Goal: Task Accomplishment & Management: Use online tool/utility

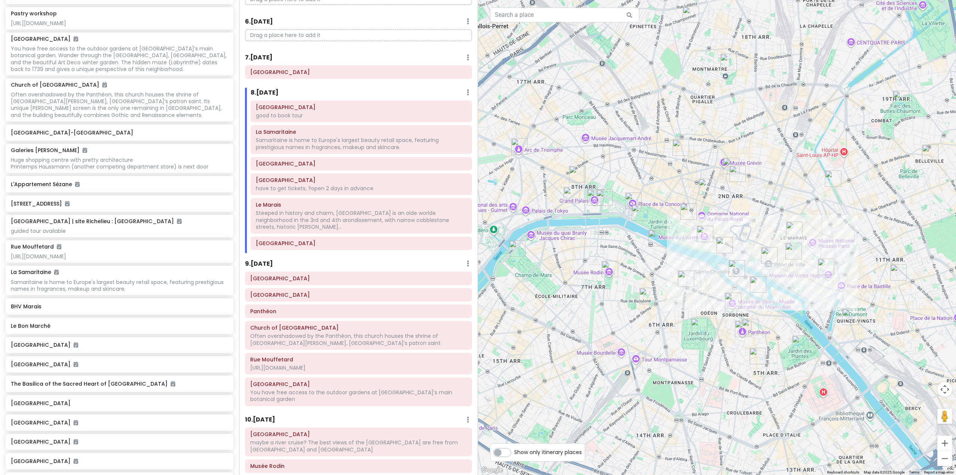
scroll to position [2129, 0]
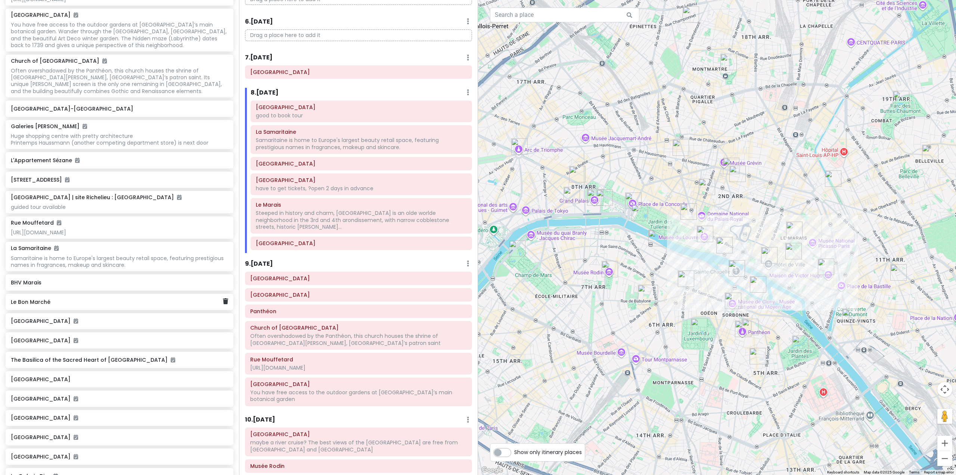
click at [147, 305] on h6 "Le Bon Marché" at bounding box center [117, 301] width 212 height 7
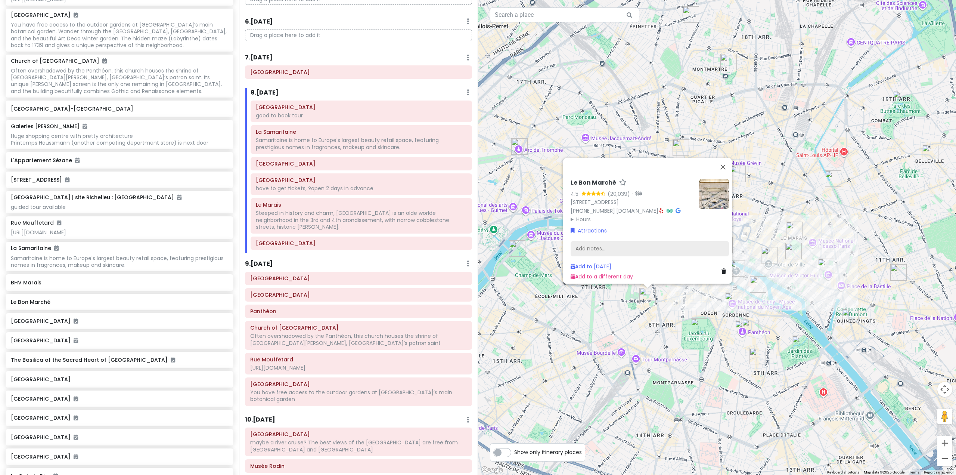
click at [599, 243] on div "Add notes..." at bounding box center [650, 249] width 158 height 16
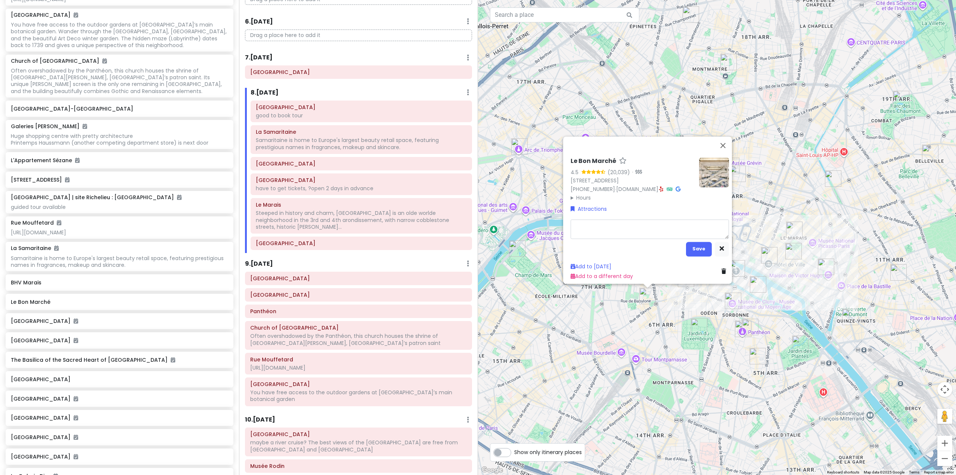
type textarea "x"
type textarea "s"
type textarea "x"
type textarea "sh"
type textarea "x"
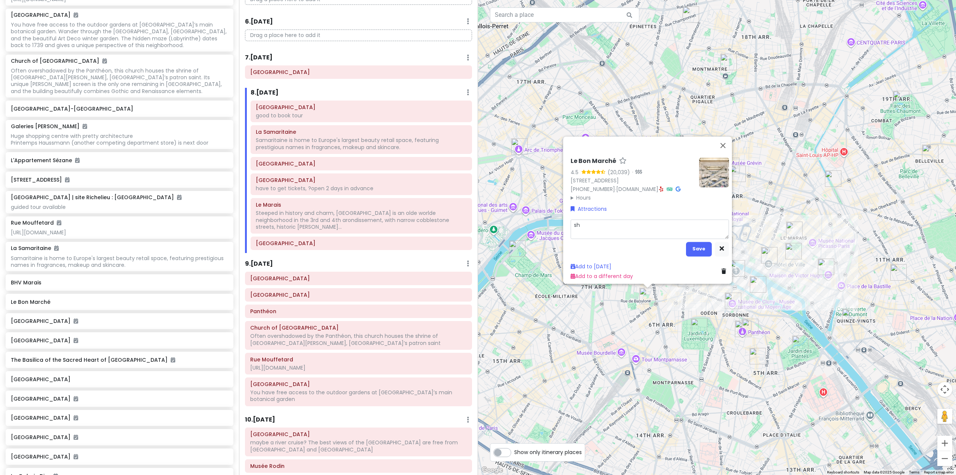
type textarea "sho"
type textarea "x"
type textarea "shoe"
type textarea "x"
type textarea "shoes"
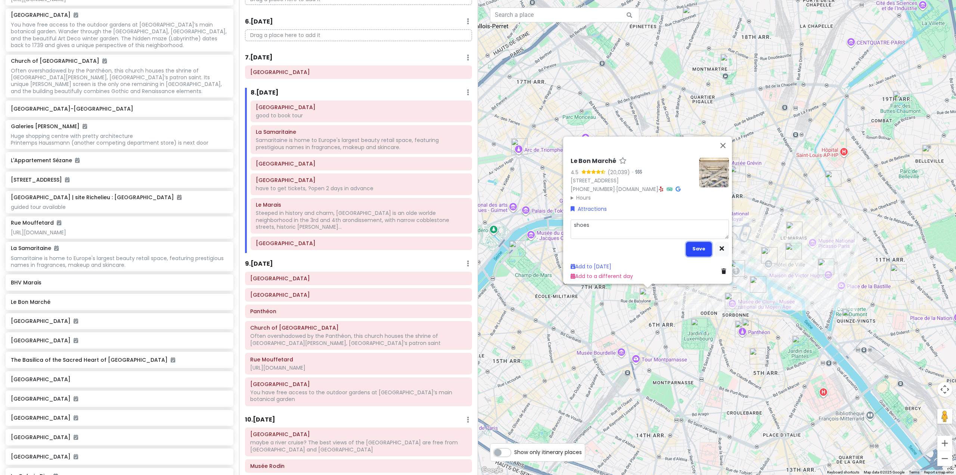
click at [697, 245] on button "Save" at bounding box center [699, 248] width 26 height 15
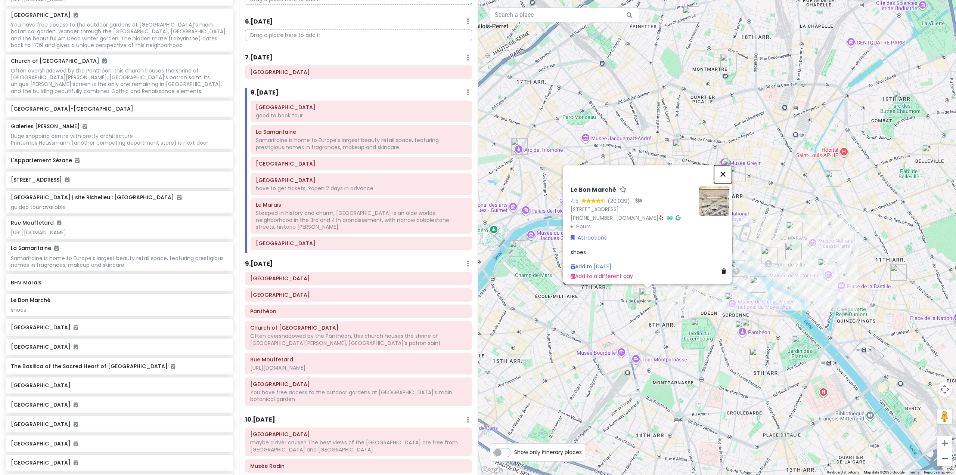
click at [727, 165] on button "Close" at bounding box center [723, 174] width 18 height 18
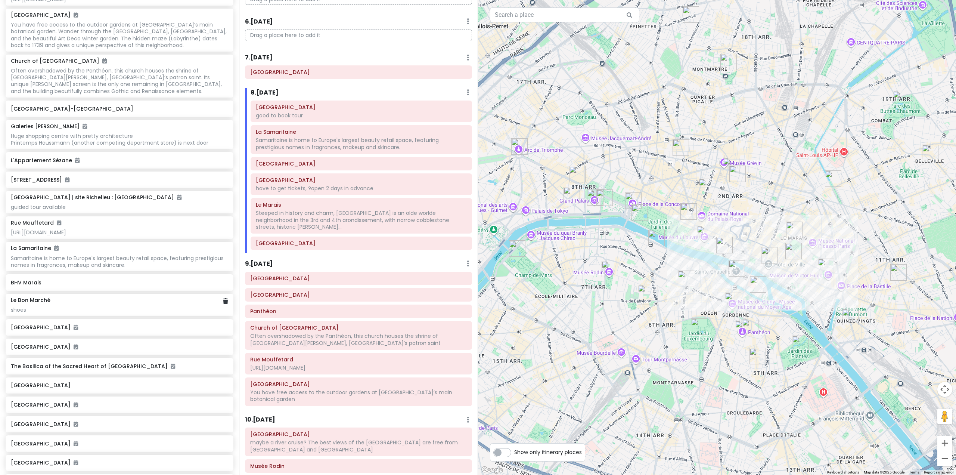
click at [81, 313] on div "Le Bon Marché shoes" at bounding box center [119, 305] width 217 height 16
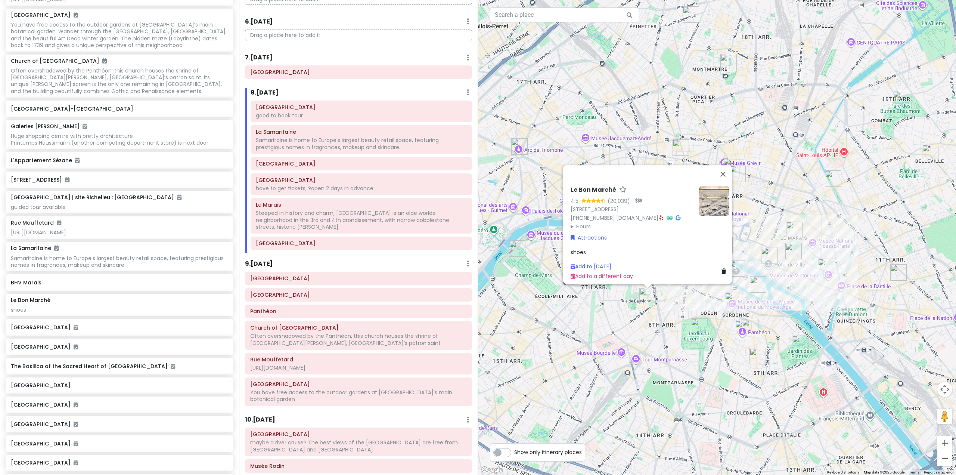
click at [664, 325] on div "Le Bon Marché 4.5 (20,039) · [STREET_ADDRESS] [PHONE_NUMBER] · [DOMAIN_NAME] · …" at bounding box center [717, 237] width 478 height 475
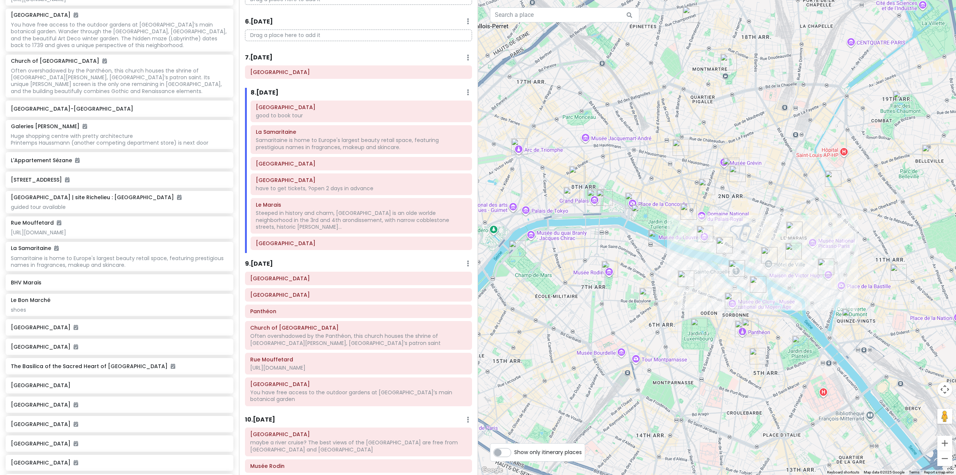
click at [689, 280] on img "Saint-Germain-des-Prés" at bounding box center [686, 278] width 16 height 16
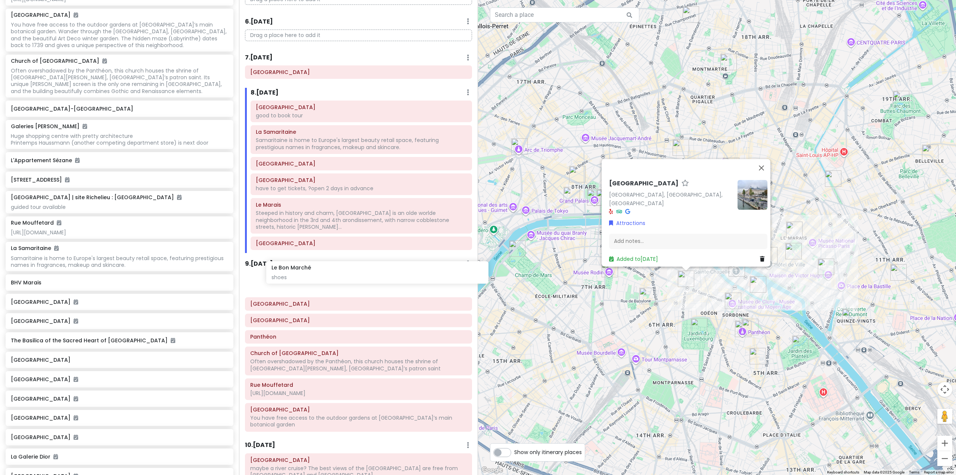
drag, startPoint x: 113, startPoint y: 320, endPoint x: 372, endPoint y: 268, distance: 264.4
click at [372, 268] on div "[GEOGRAPHIC_DATA] 25 Private Change Dates Make a Copy Delete Trip Go Pro ⚡️ Giv…" at bounding box center [478, 237] width 956 height 475
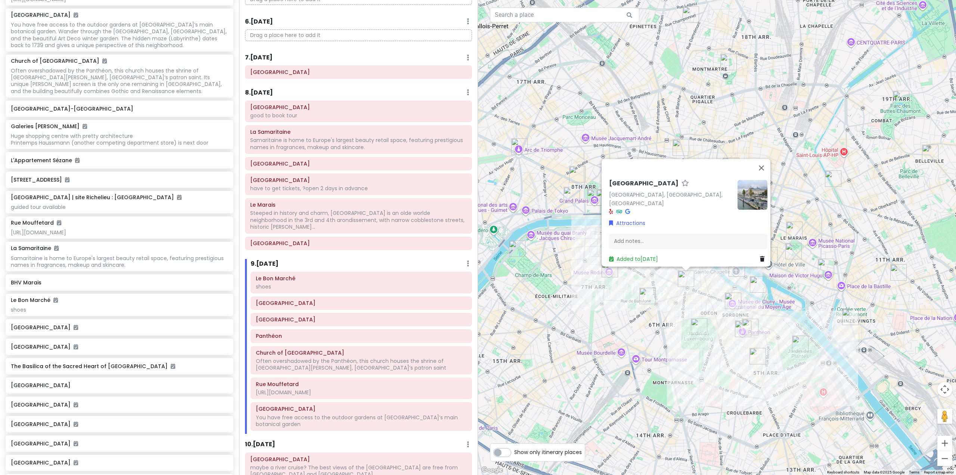
click at [675, 319] on div "[GEOGRAPHIC_DATA] [GEOGRAPHIC_DATA], [GEOGRAPHIC_DATA], [GEOGRAPHIC_DATA] Attra…" at bounding box center [717, 237] width 478 height 475
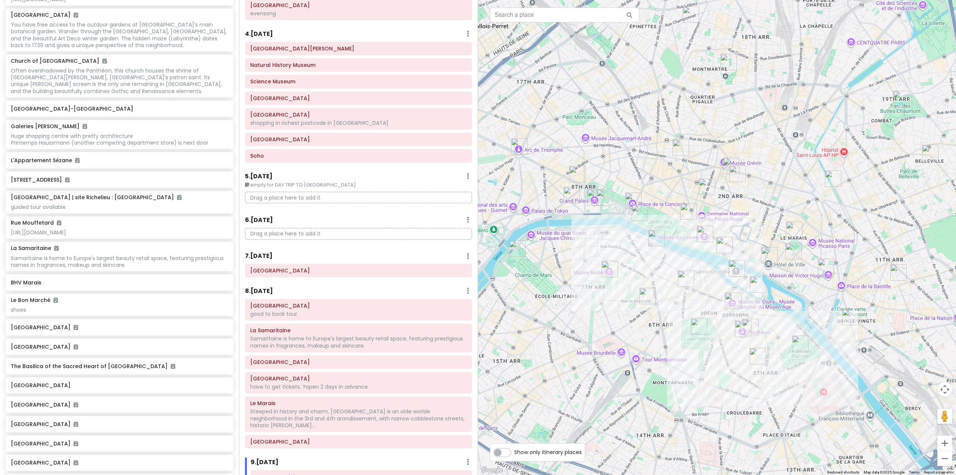
scroll to position [373, 0]
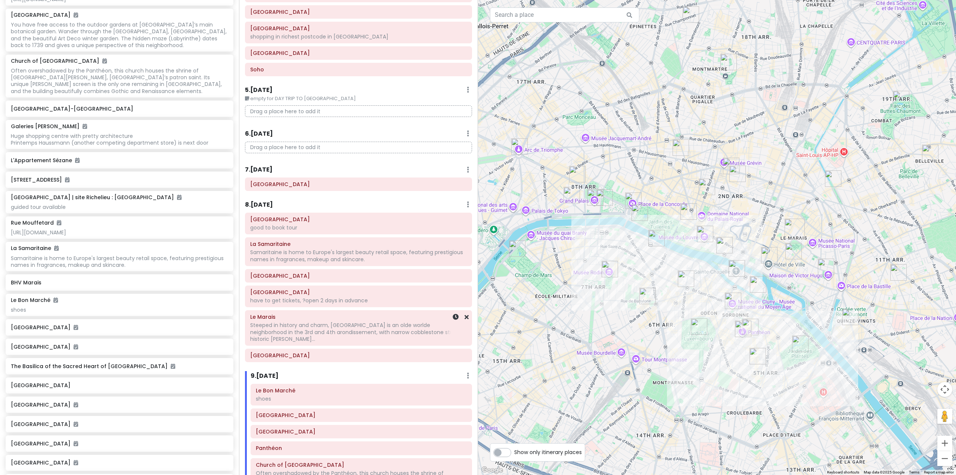
click at [374, 335] on div "[GEOGRAPHIC_DATA] good to book tour La Samaritaine Samaritaine is home to Europ…" at bounding box center [358, 288] width 238 height 152
